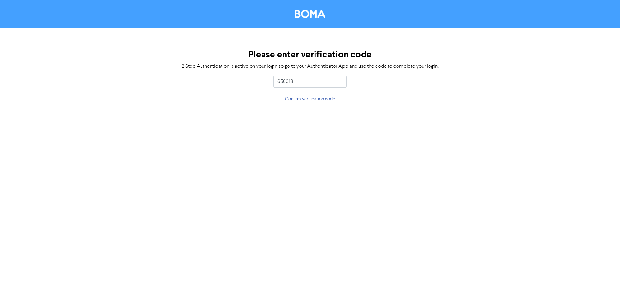
type input "656018"
drag, startPoint x: 323, startPoint y: 75, endPoint x: 202, endPoint y: 74, distance: 121.5
click at [202, 74] on div "Please enter verification code 2 Step Authentication is active on your login so…" at bounding box center [310, 76] width 620 height 97
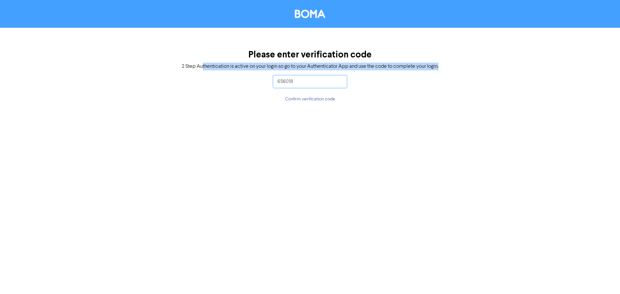
click at [325, 79] on input "656018" at bounding box center [310, 82] width 74 height 12
click at [310, 82] on input "656018" at bounding box center [310, 82] width 74 height 12
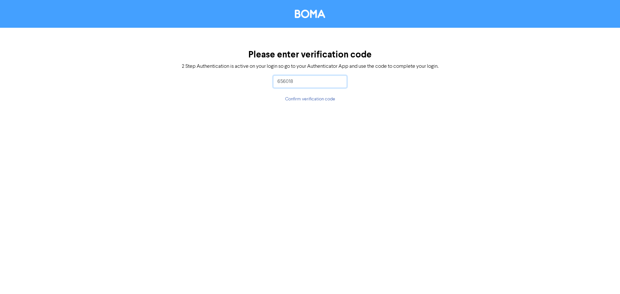
drag, startPoint x: 275, startPoint y: 85, endPoint x: 263, endPoint y: 84, distance: 11.6
click at [260, 85] on div "Please enter verification code 2 Step Authentication is active on your login so…" at bounding box center [310, 76] width 620 height 97
type input "009556"
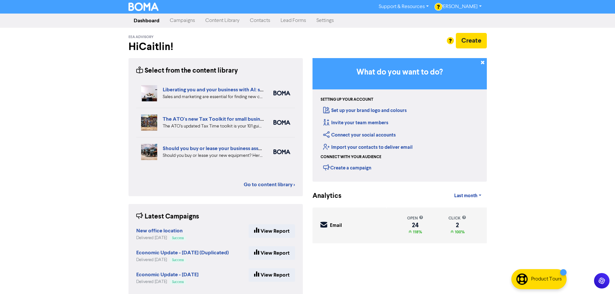
click at [432, 7] on link "Support & Resources" at bounding box center [404, 7] width 60 height 10
click at [482, 9] on div at bounding box center [307, 147] width 615 height 294
click at [479, 8] on link "[PERSON_NAME]" at bounding box center [460, 7] width 53 height 10
click at [537, 110] on div "Support & Resources Video Tutorials FAQ & Guides Marketing Education [PERSON_NA…" at bounding box center [307, 147] width 615 height 294
click at [333, 22] on link "Settings" at bounding box center [325, 20] width 28 height 13
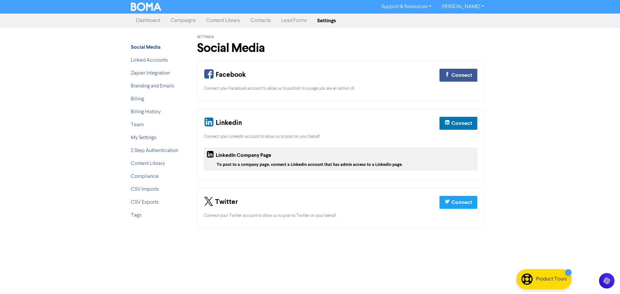
click at [191, 22] on link "Campaigns" at bounding box center [183, 20] width 36 height 13
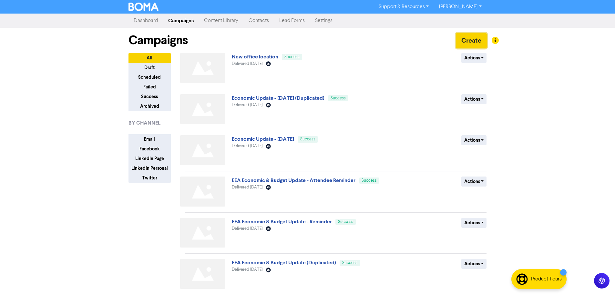
click at [470, 36] on button "Create" at bounding box center [471, 41] width 31 height 16
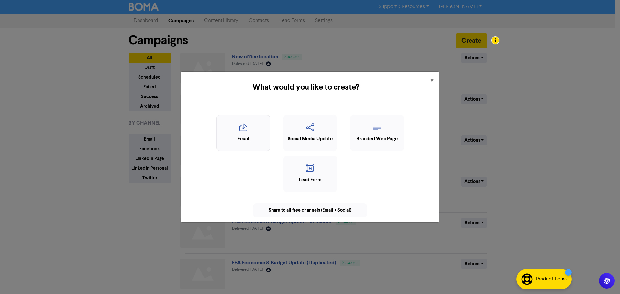
click at [233, 138] on div "Email" at bounding box center [243, 139] width 47 height 7
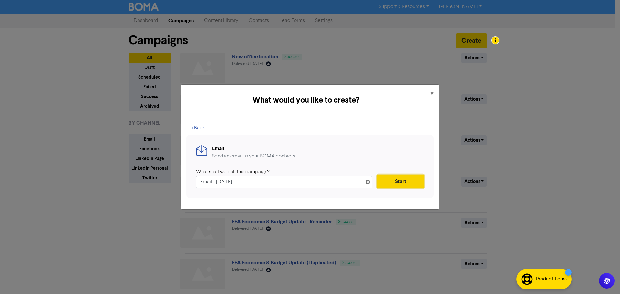
click at [407, 182] on button "Start" at bounding box center [400, 182] width 47 height 14
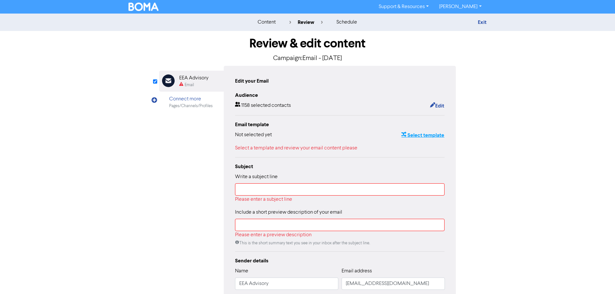
click at [419, 132] on button "Select template" at bounding box center [423, 135] width 44 height 8
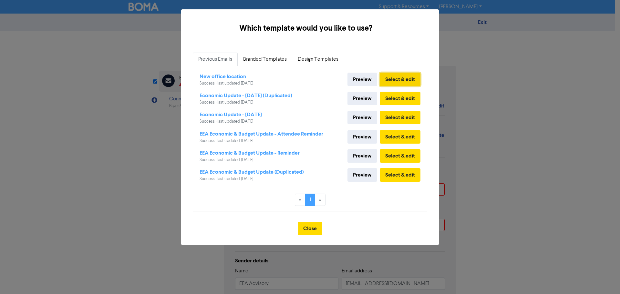
click at [402, 78] on button "Select & edit" at bounding box center [400, 80] width 41 height 14
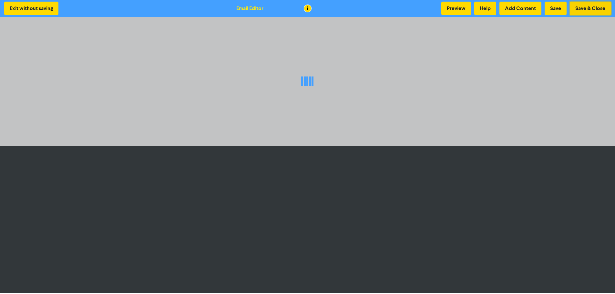
click at [590, 10] on button "Save & Close" at bounding box center [590, 9] width 41 height 14
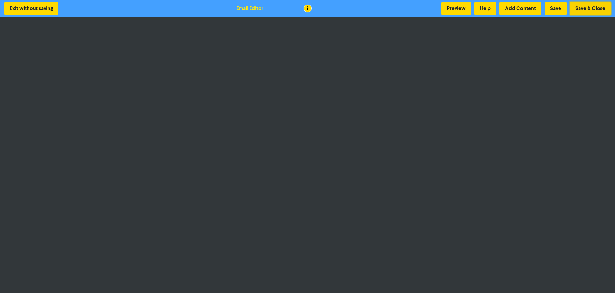
click at [588, 10] on button "Save & Close" at bounding box center [590, 9] width 41 height 14
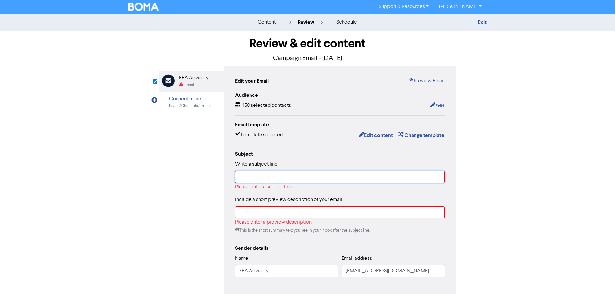
click at [283, 181] on input "text" at bounding box center [340, 177] width 210 height 12
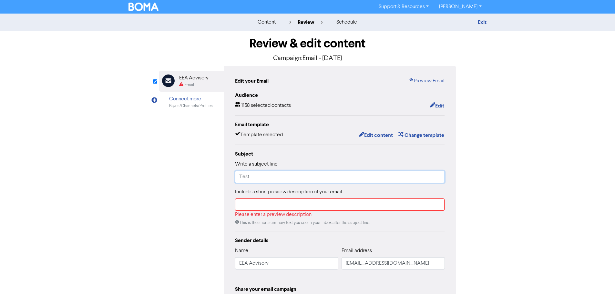
type input "Test"
click at [261, 203] on input "text" at bounding box center [340, 205] width 210 height 12
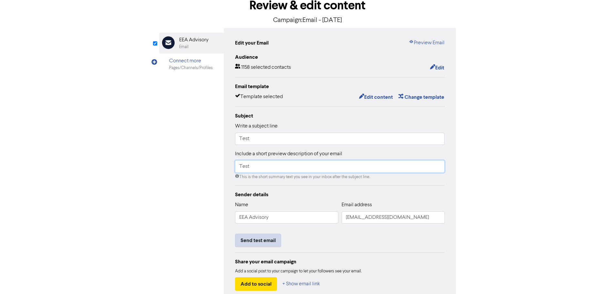
scroll to position [76, 0]
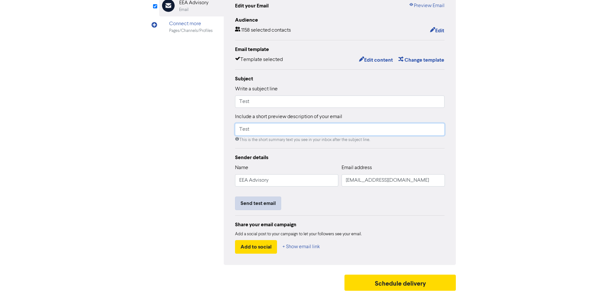
type input "Test"
click at [272, 206] on button "Send test email" at bounding box center [258, 204] width 46 height 14
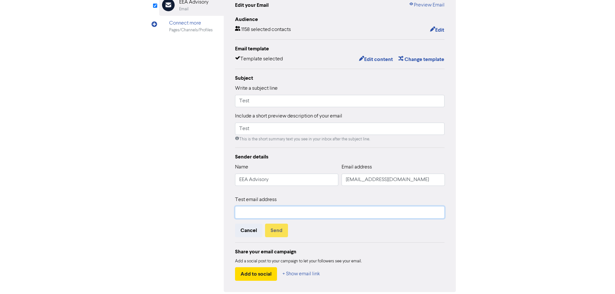
click at [302, 208] on input "text" at bounding box center [340, 212] width 210 height 12
type input "[PERSON_NAME][EMAIL_ADDRESS][DOMAIN_NAME]"
click at [279, 231] on button "Send" at bounding box center [276, 231] width 23 height 14
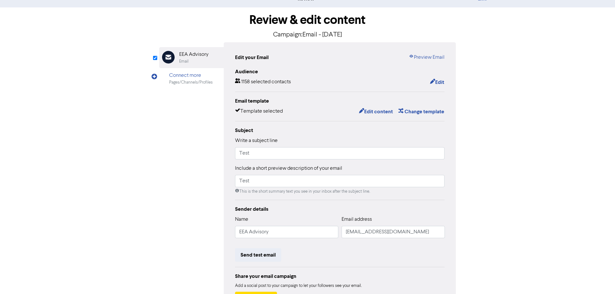
scroll to position [0, 0]
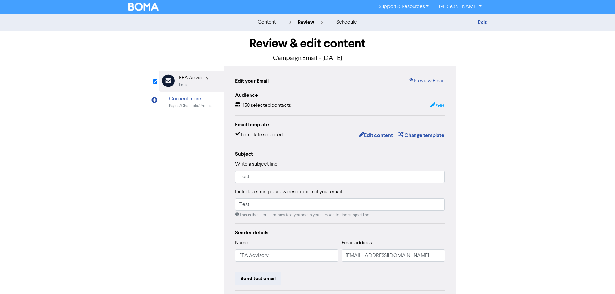
click at [438, 107] on button "Edit" at bounding box center [437, 106] width 15 height 8
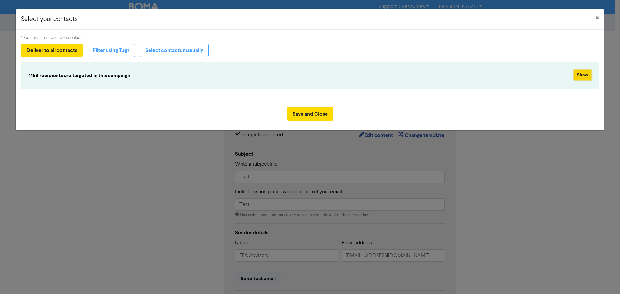
click at [586, 75] on button "Show" at bounding box center [582, 75] width 17 height 10
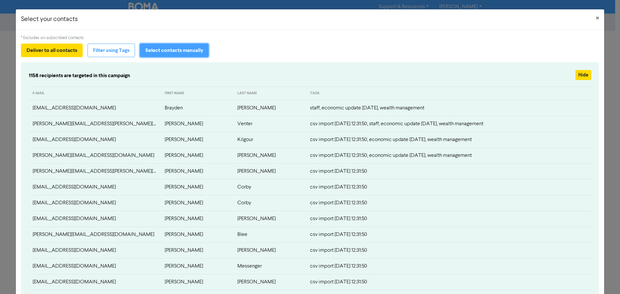
click at [162, 50] on button "Select contacts manually" at bounding box center [174, 51] width 69 height 14
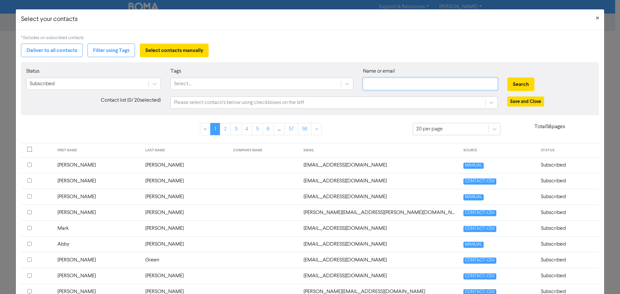
click at [391, 86] on input "text" at bounding box center [430, 84] width 135 height 12
type input "[PERSON_NAME]"
click at [507, 78] on button "Search" at bounding box center [520, 85] width 27 height 14
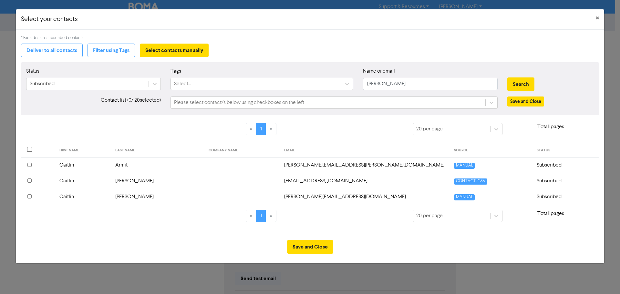
click at [30, 196] on input "checkbox" at bounding box center [29, 196] width 4 height 4
click at [305, 248] on button "Save and Close" at bounding box center [310, 247] width 46 height 14
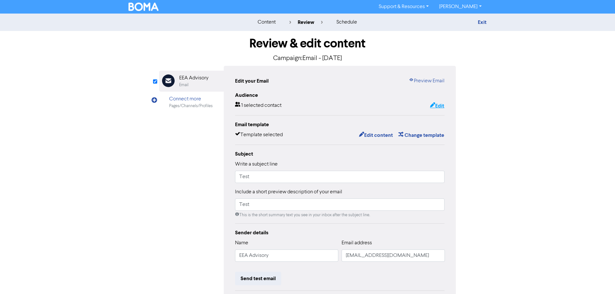
click at [442, 104] on button "Edit" at bounding box center [437, 106] width 15 height 8
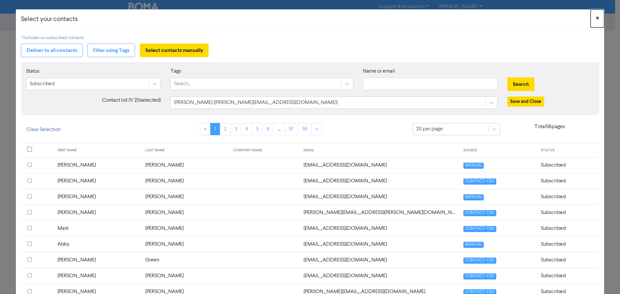
click at [591, 20] on button "×" at bounding box center [598, 18] width 14 height 18
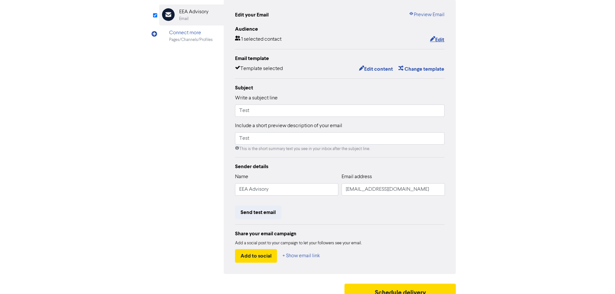
scroll to position [76, 0]
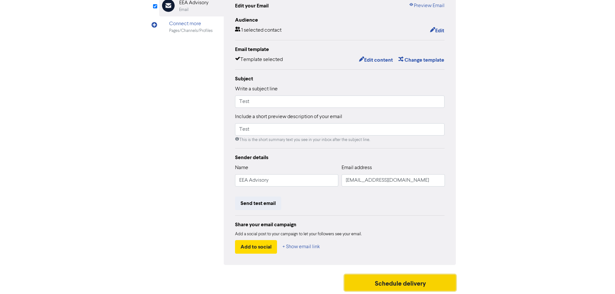
click at [424, 286] on button "Schedule delivery" at bounding box center [401, 283] width 112 height 16
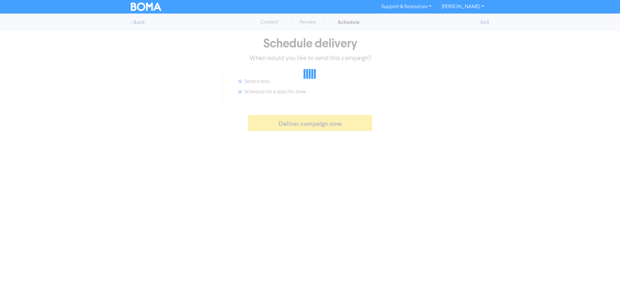
radio input "false"
radio input "true"
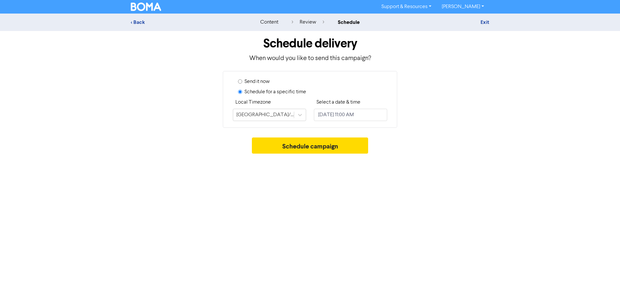
click at [260, 80] on label "Send it now" at bounding box center [257, 82] width 25 height 8
click at [242, 80] on input "Send it now" at bounding box center [240, 81] width 4 height 4
radio input "true"
radio input "false"
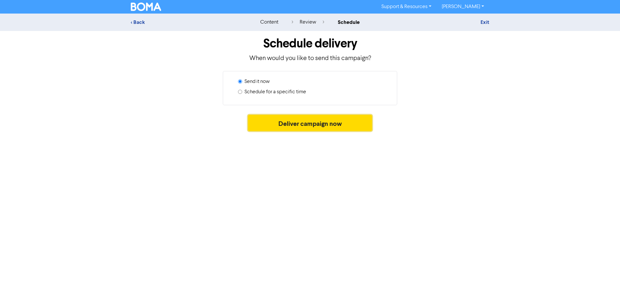
click at [323, 125] on button "Deliver campaign now" at bounding box center [310, 123] width 124 height 16
